Goal: Task Accomplishment & Management: Use online tool/utility

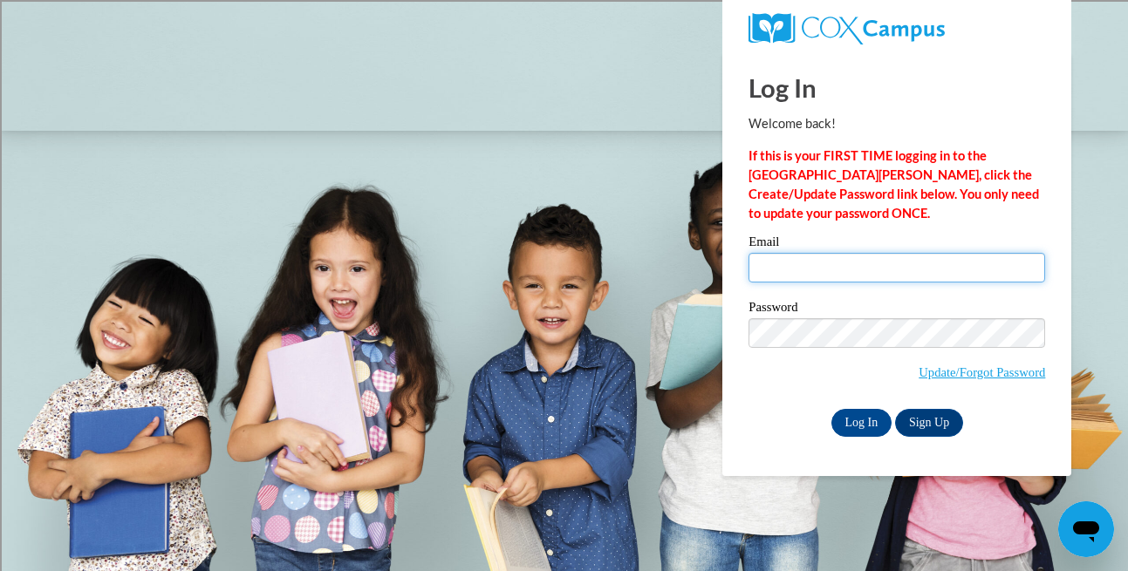
click at [809, 266] on input "Email" at bounding box center [896, 268] width 297 height 30
type input "[EMAIL_ADDRESS][DOMAIN_NAME]"
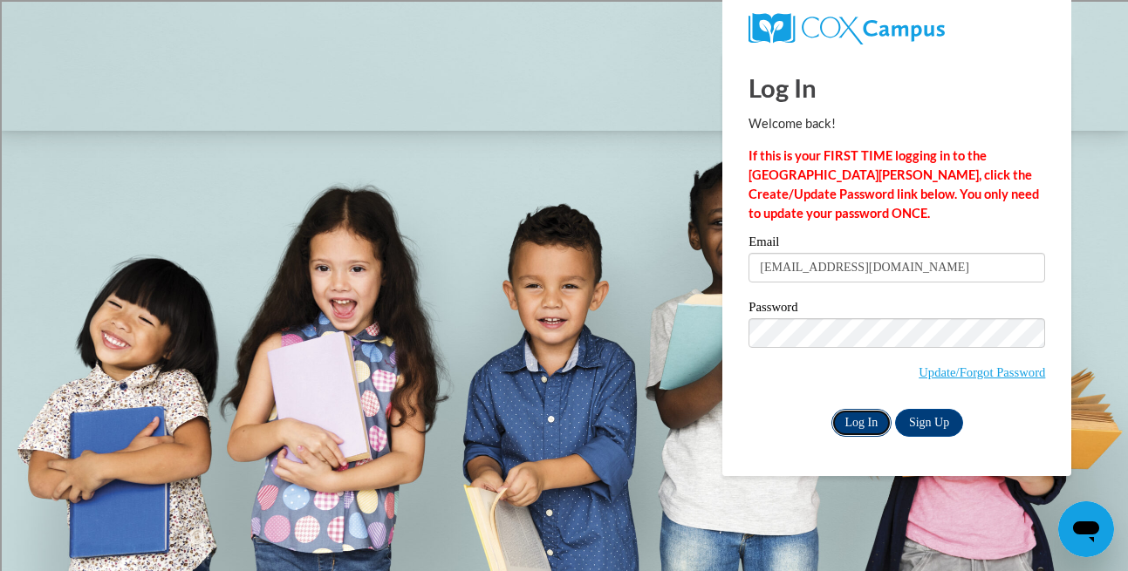
click at [853, 418] on input "Log In" at bounding box center [861, 423] width 61 height 28
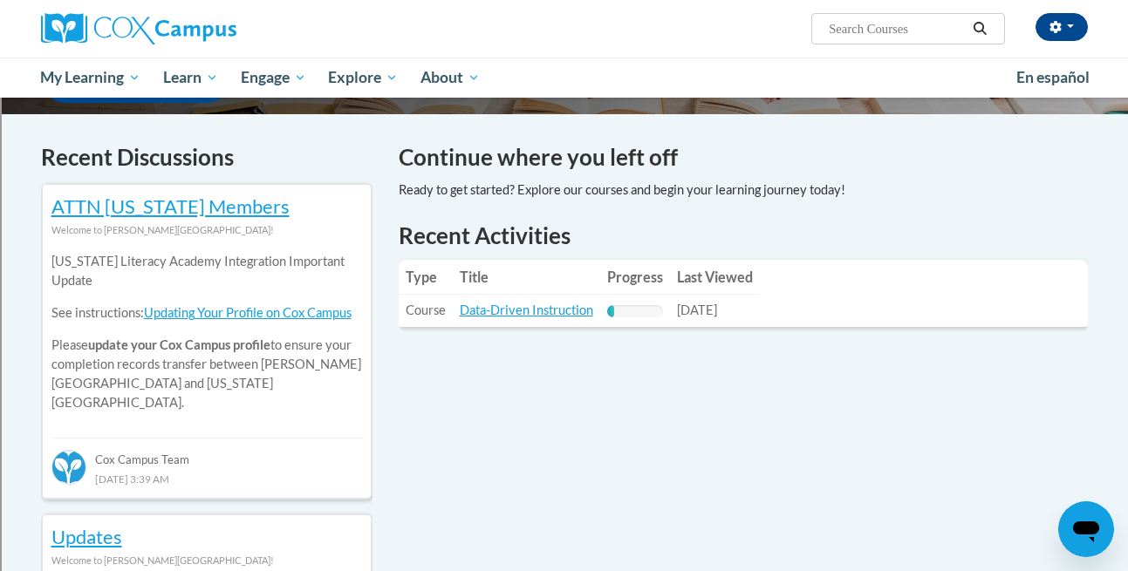
scroll to position [501, 0]
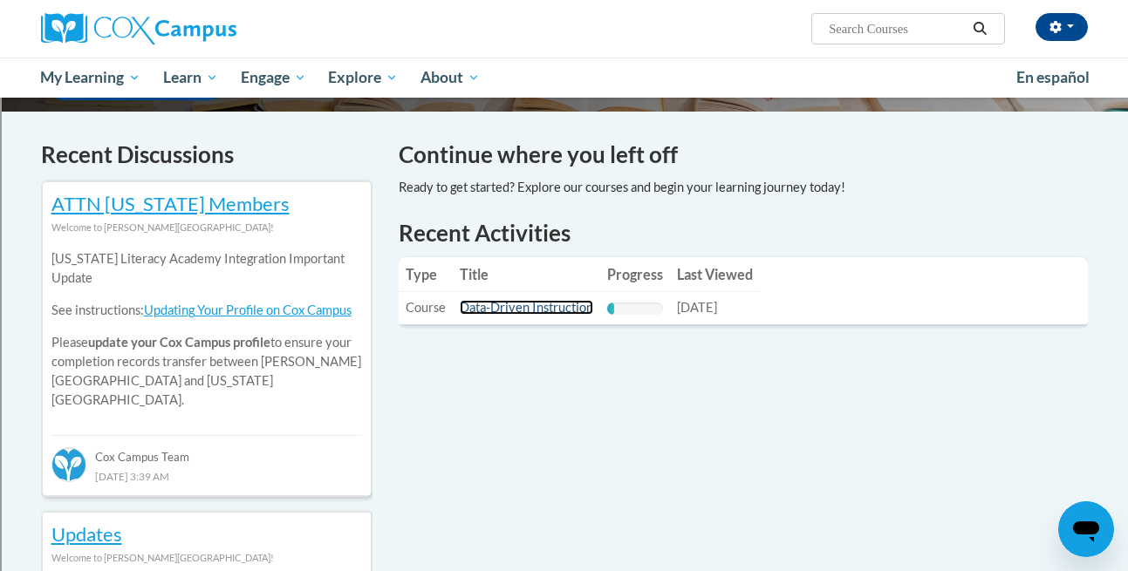
click at [540, 305] on link "Data-Driven Instruction" at bounding box center [526, 307] width 133 height 15
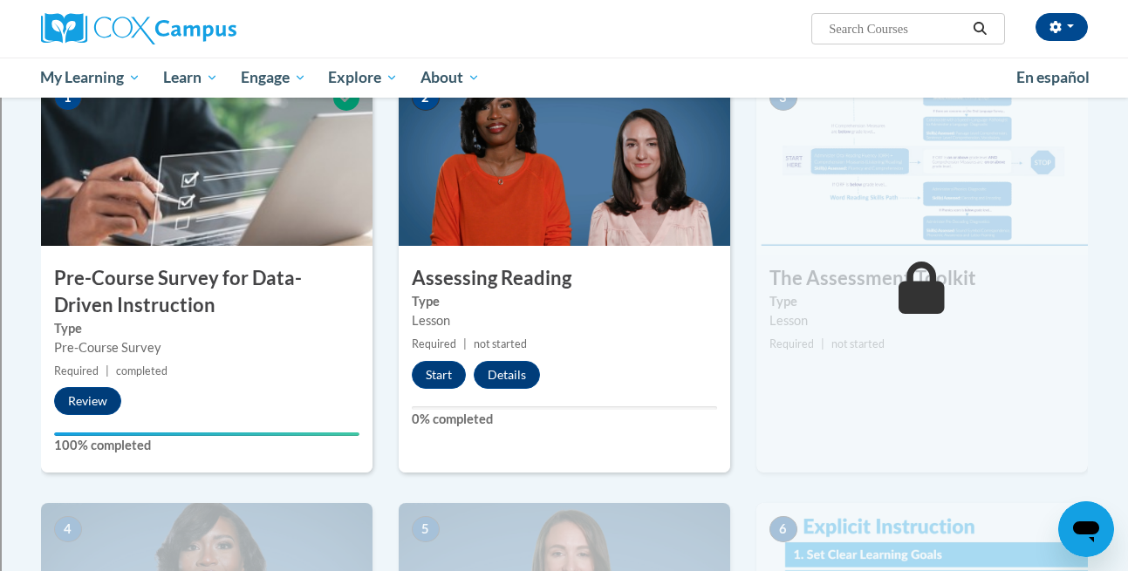
scroll to position [451, 0]
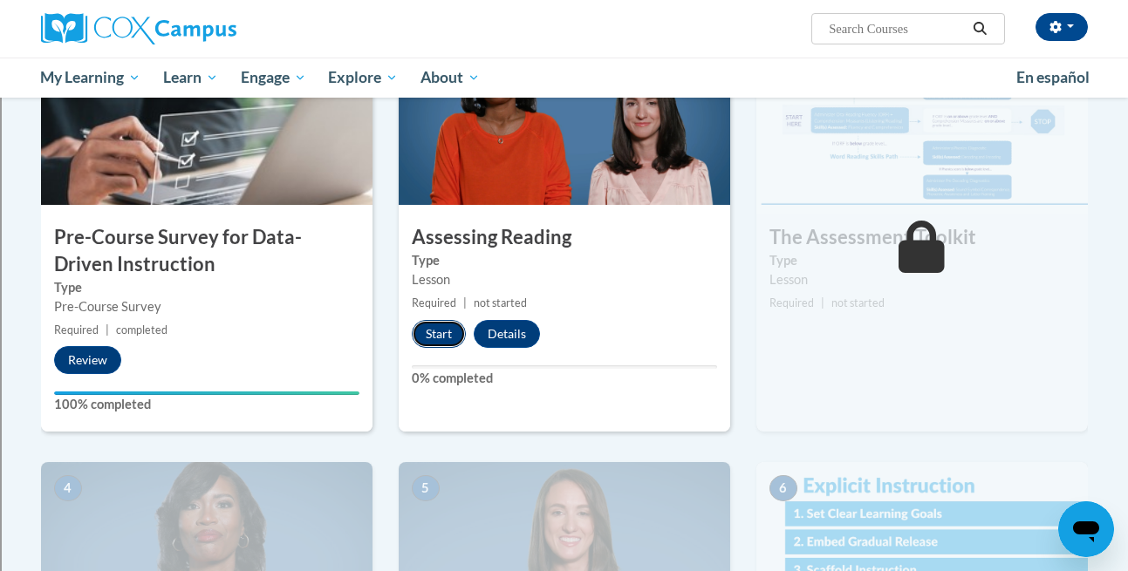
click at [436, 334] on button "Start" at bounding box center [439, 334] width 54 height 28
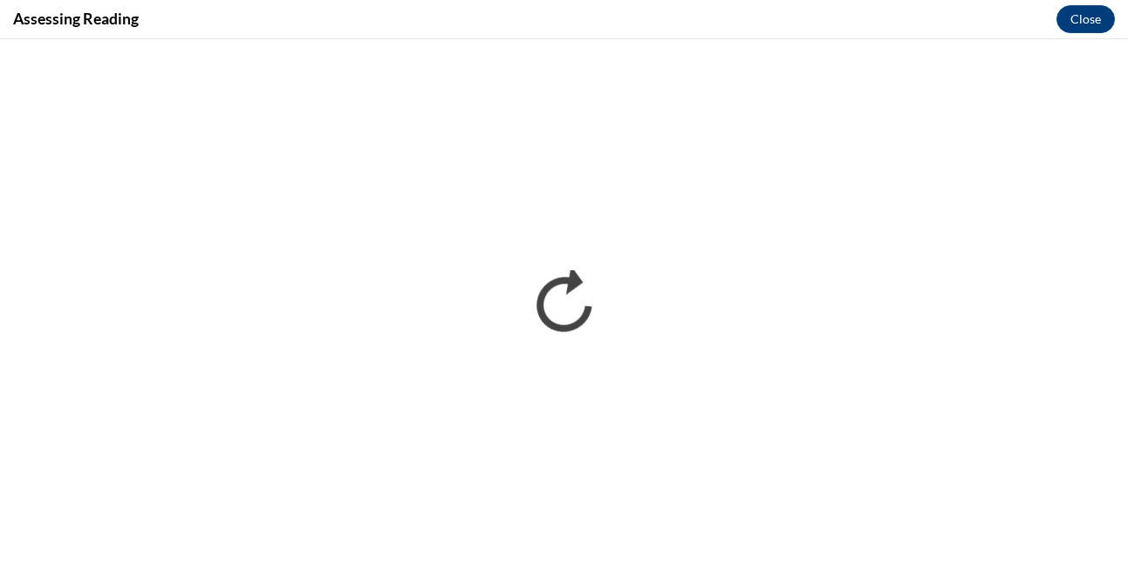
scroll to position [0, 0]
